Goal: Information Seeking & Learning: Find specific fact

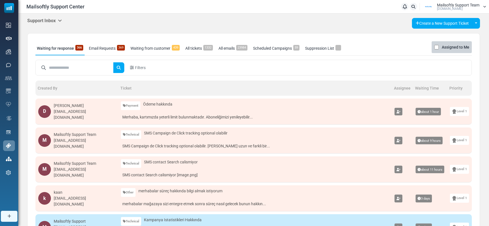
click at [55, 62] on input "text" at bounding box center [81, 67] width 64 height 11
click at [139, 68] on span "Filters" at bounding box center [140, 68] width 11 height 6
click at [165, 68] on input "text" at bounding box center [177, 67] width 57 height 11
type input "*****"
click at [113, 62] on button "submit" at bounding box center [118, 67] width 11 height 11
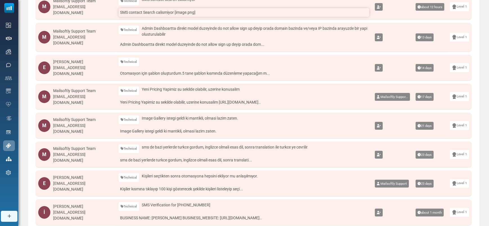
scroll to position [135, 0]
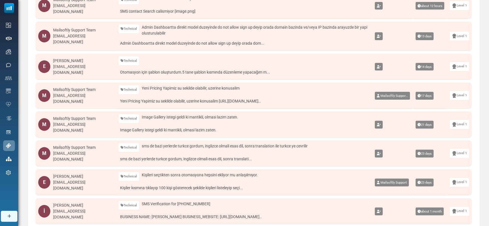
click at [96, 125] on div "[EMAIL_ADDRESS][DOMAIN_NAME]" at bounding box center [83, 128] width 60 height 12
